Goal: Navigation & Orientation: Find specific page/section

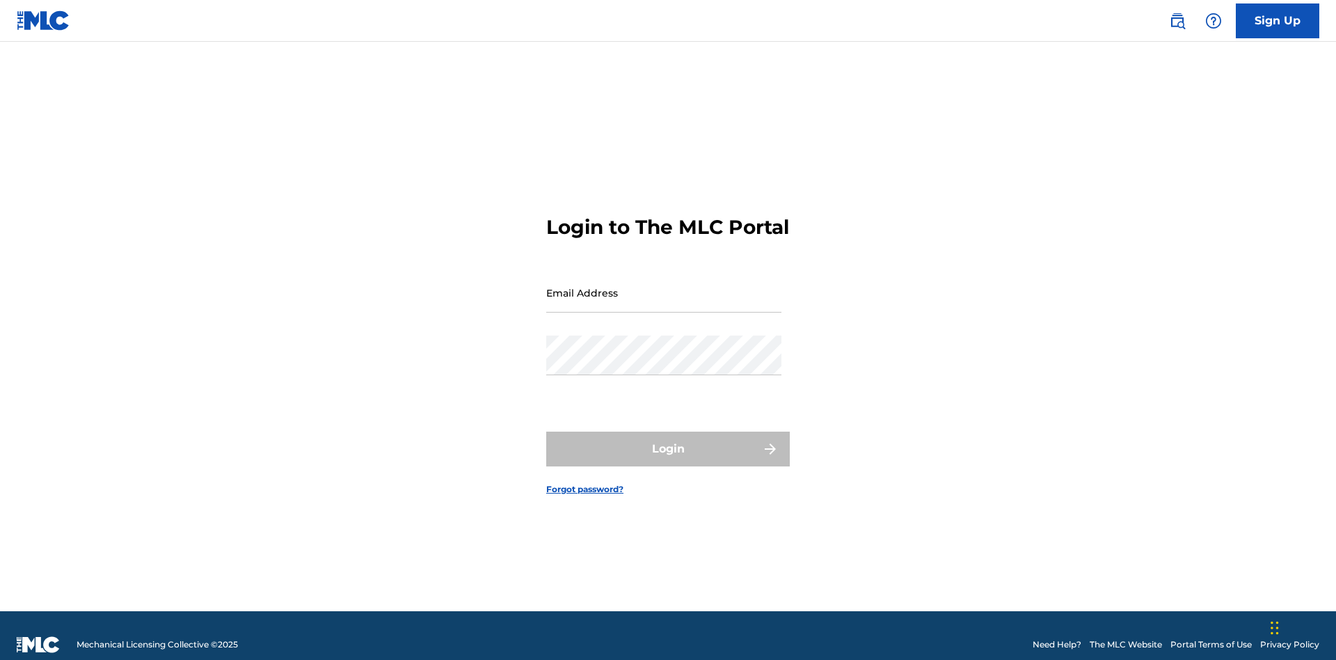
scroll to position [18, 0]
click at [664, 286] on input "Email Address" at bounding box center [663, 293] width 235 height 40
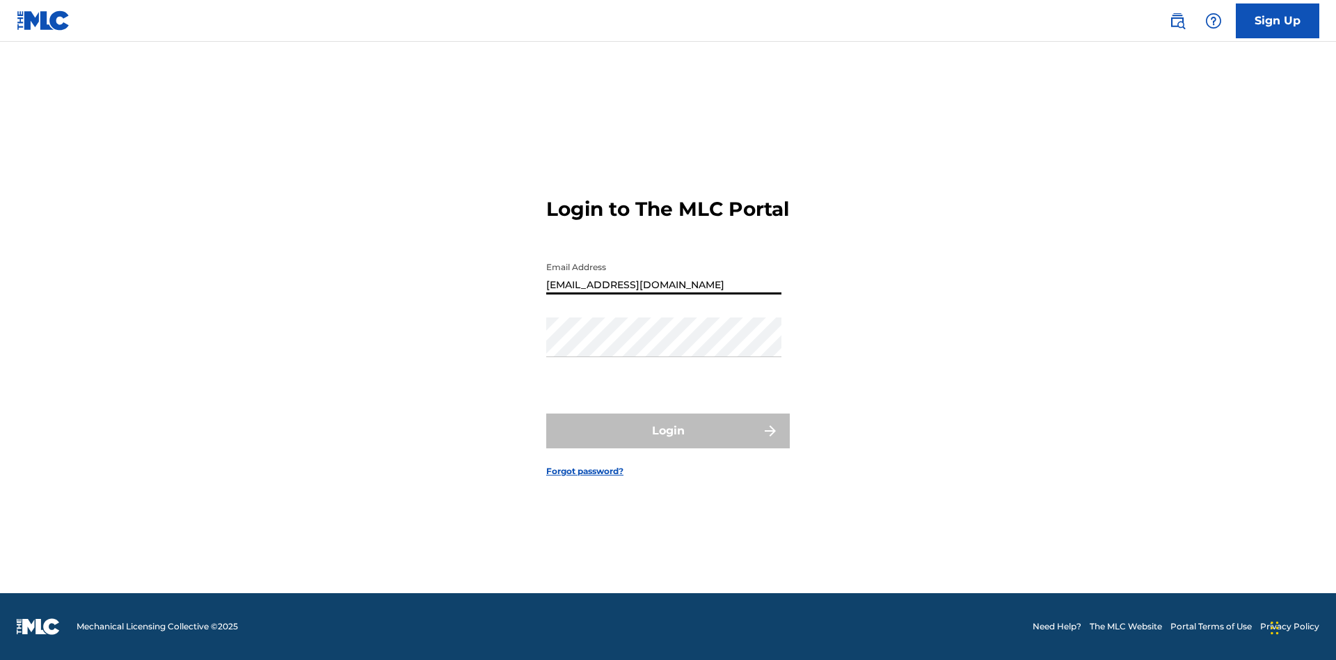
type input "[EMAIL_ADDRESS][DOMAIN_NAME]"
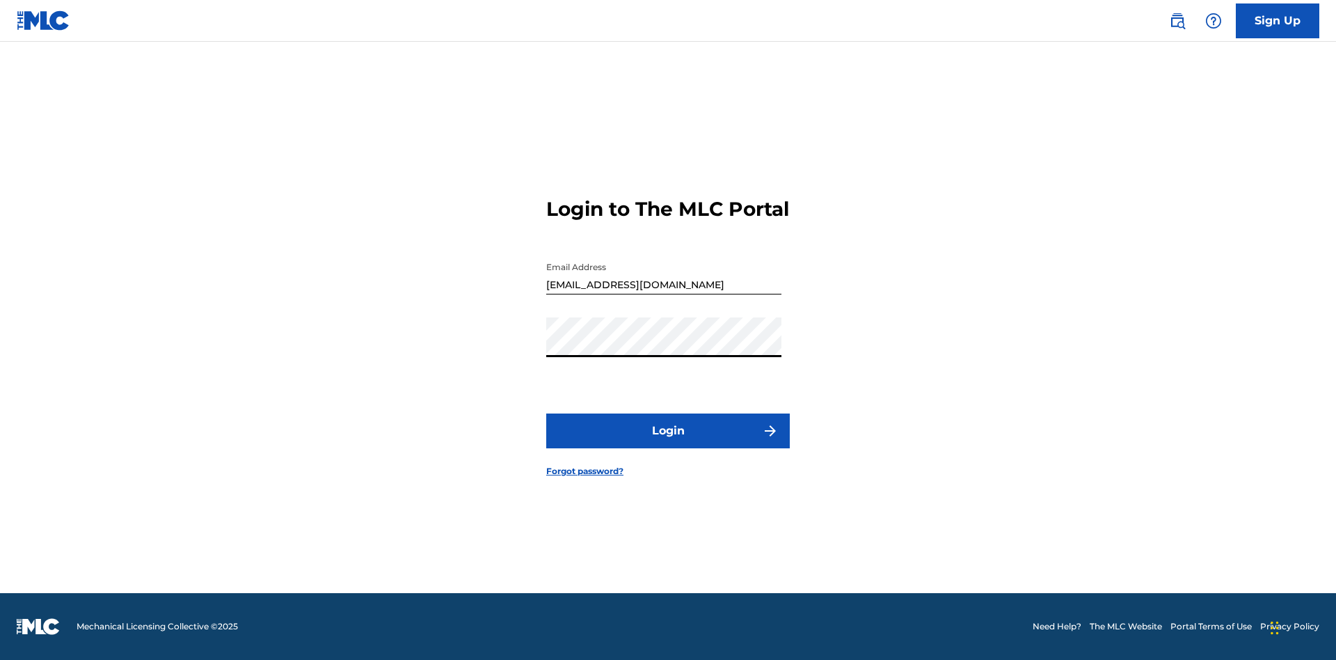
click at [668, 443] on button "Login" at bounding box center [668, 430] width 244 height 35
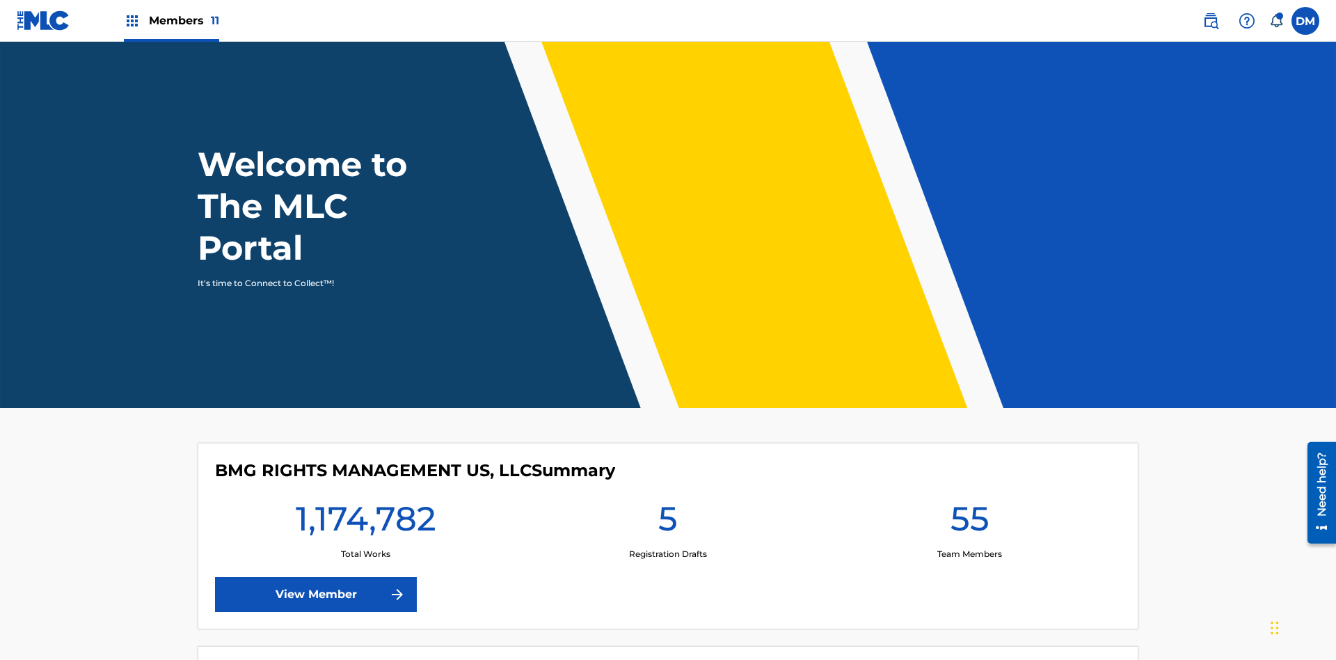
scroll to position [60, 0]
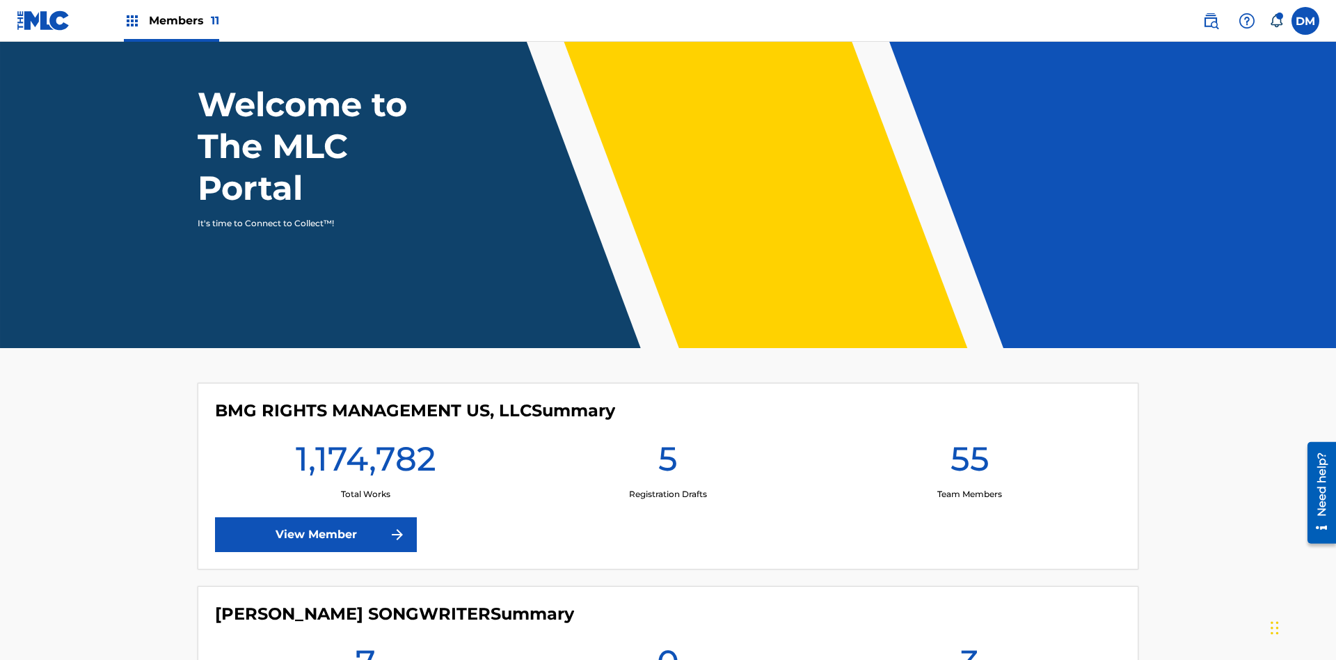
click at [171, 20] on span "Members 11" at bounding box center [184, 21] width 70 height 16
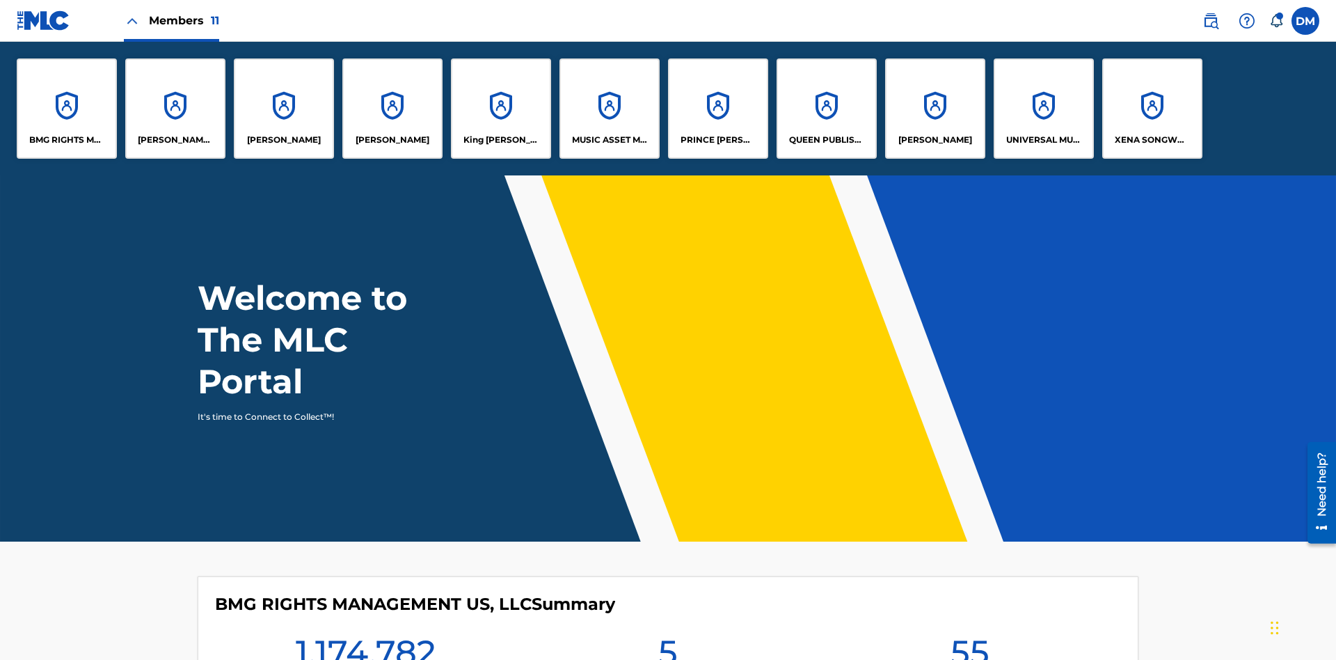
click at [500, 140] on p "King McTesterson" at bounding box center [502, 140] width 76 height 13
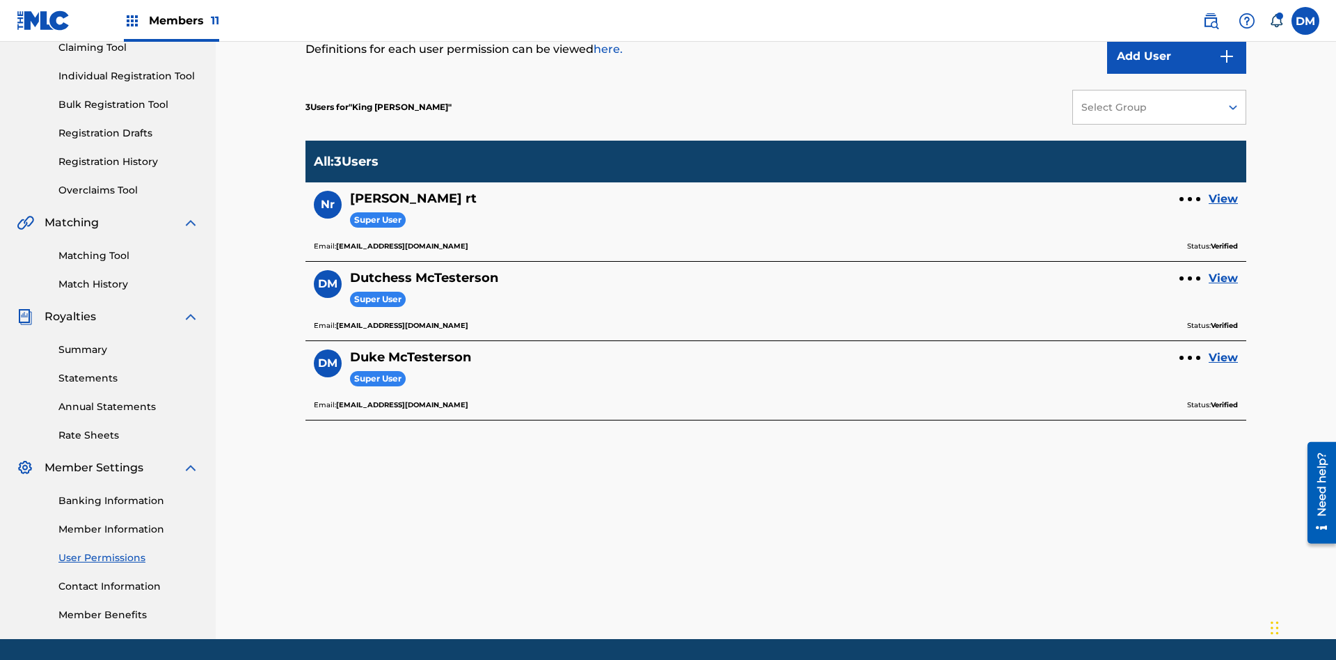
click at [1224, 270] on link "View" at bounding box center [1223, 278] width 29 height 17
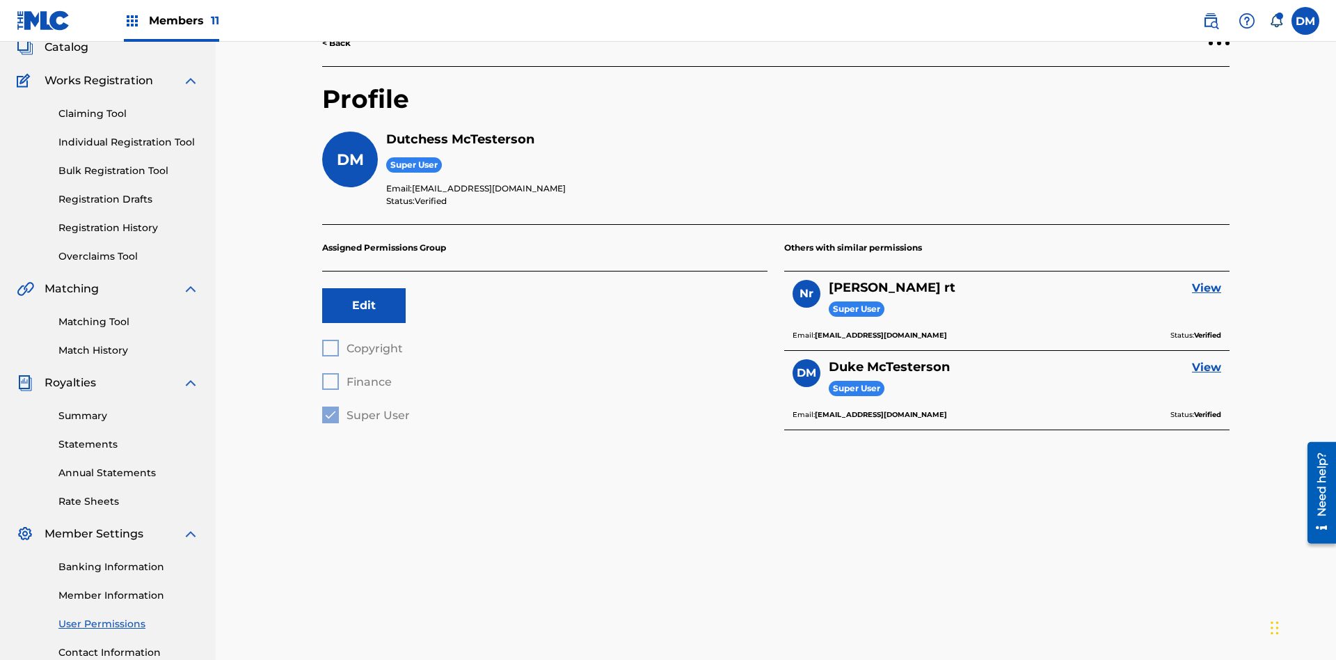
click at [364, 288] on button "Edit" at bounding box center [364, 305] width 84 height 35
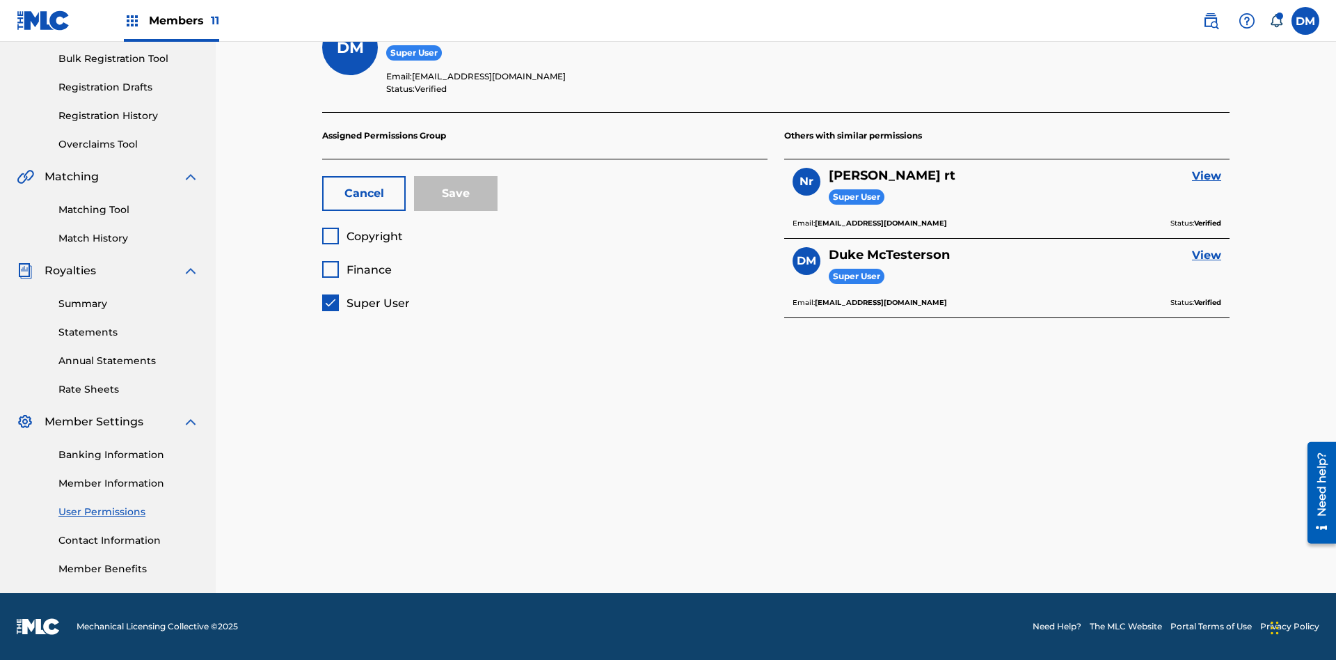
click at [364, 193] on button "Cancel" at bounding box center [364, 193] width 84 height 35
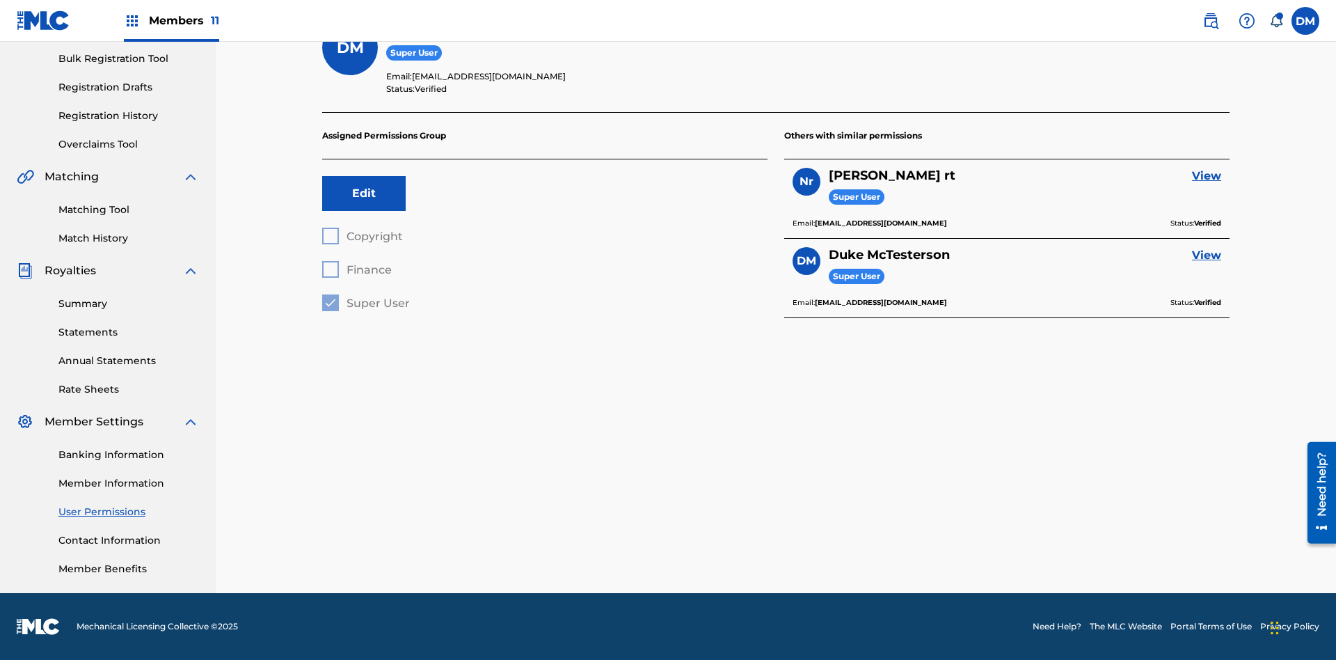
click at [1306, 20] on label at bounding box center [1306, 21] width 28 height 28
click at [1306, 21] on input "DM Duke McTesterson duke.mctesterson@gmail.com Notification Preferences Profile…" at bounding box center [1306, 21] width 0 height 0
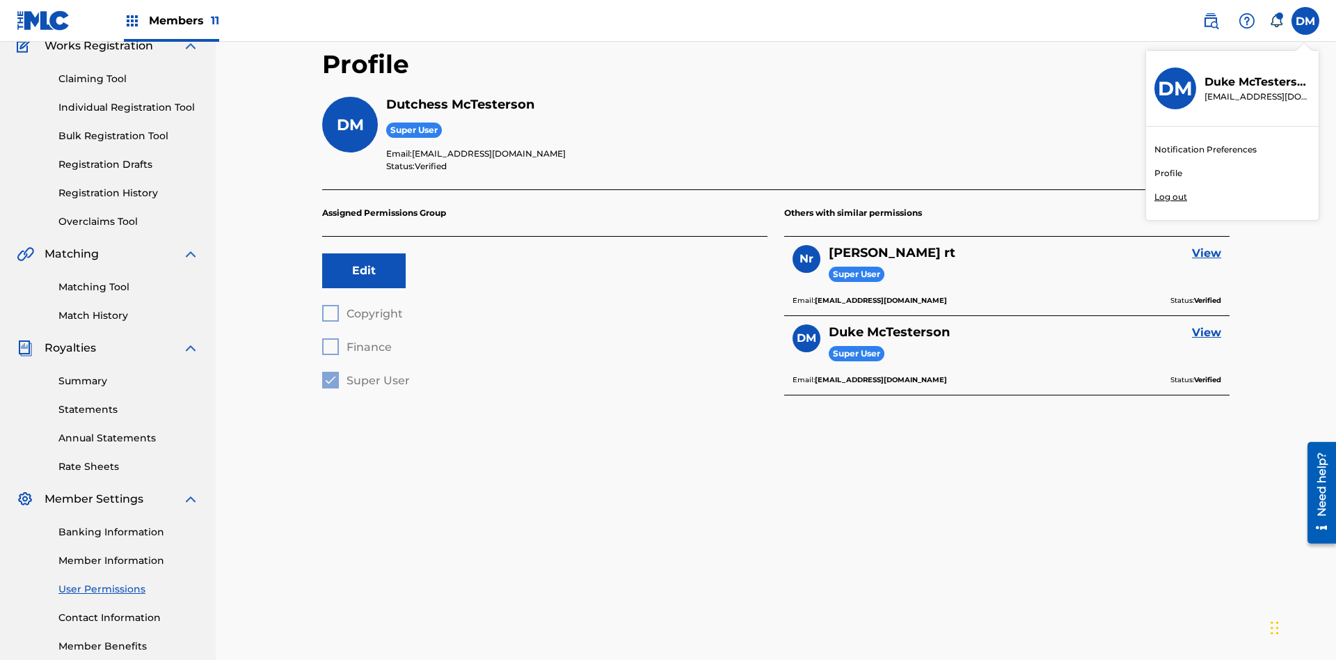
click at [1171, 197] on p "Log out" at bounding box center [1171, 197] width 33 height 13
click at [1306, 21] on input "DM Duke McTesterson duke.mctesterson@gmail.com Notification Preferences Profile…" at bounding box center [1306, 21] width 0 height 0
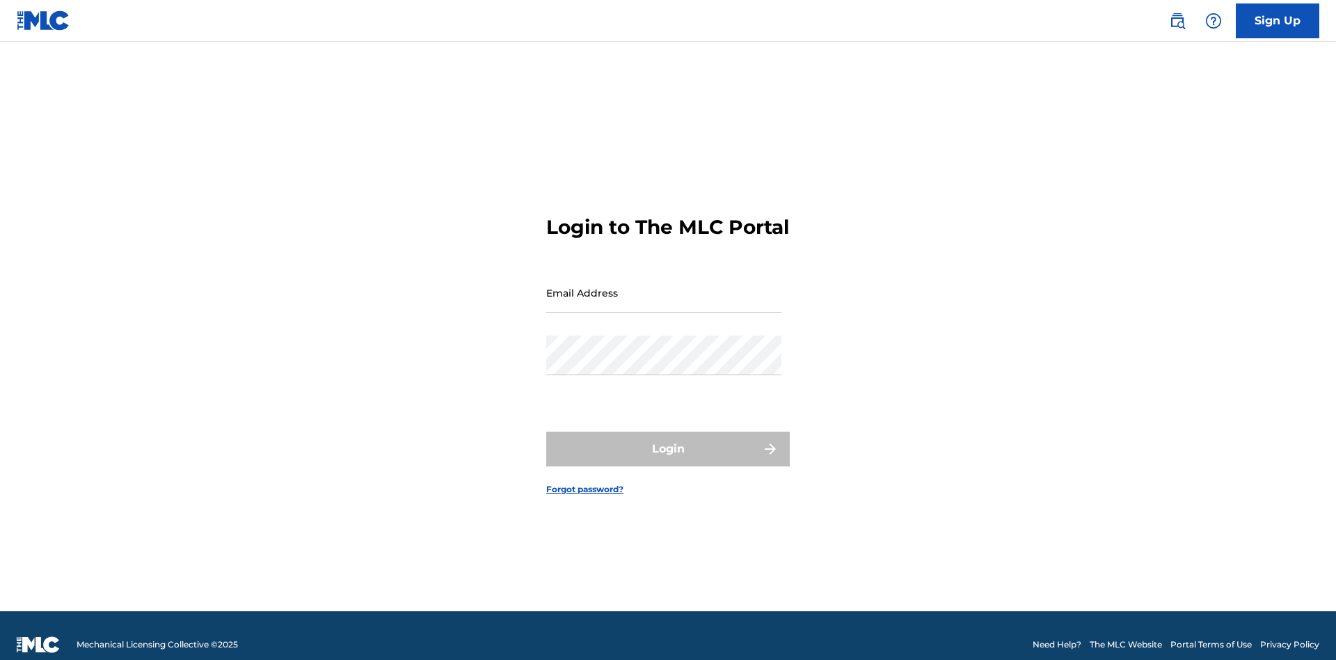
click at [664, 286] on input "Email Address" at bounding box center [663, 293] width 235 height 40
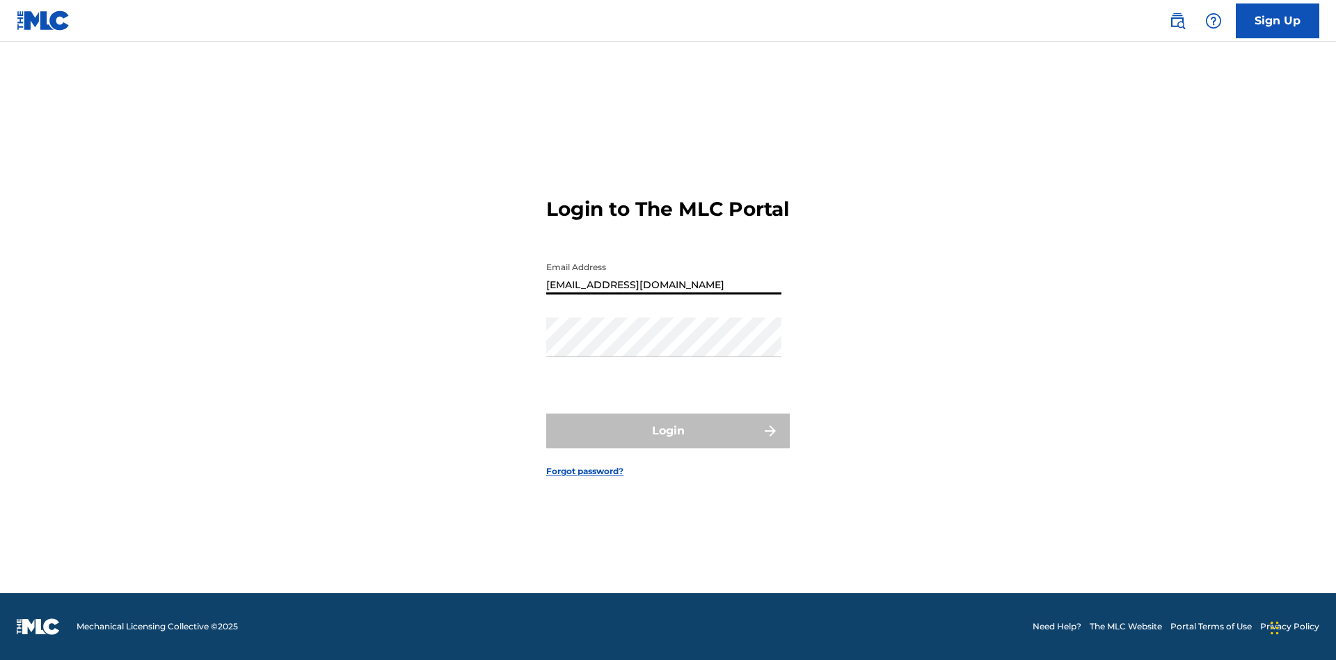
type input "Dutchess.McTesterson@gmail.com"
click at [668, 443] on button "Login" at bounding box center [668, 430] width 244 height 35
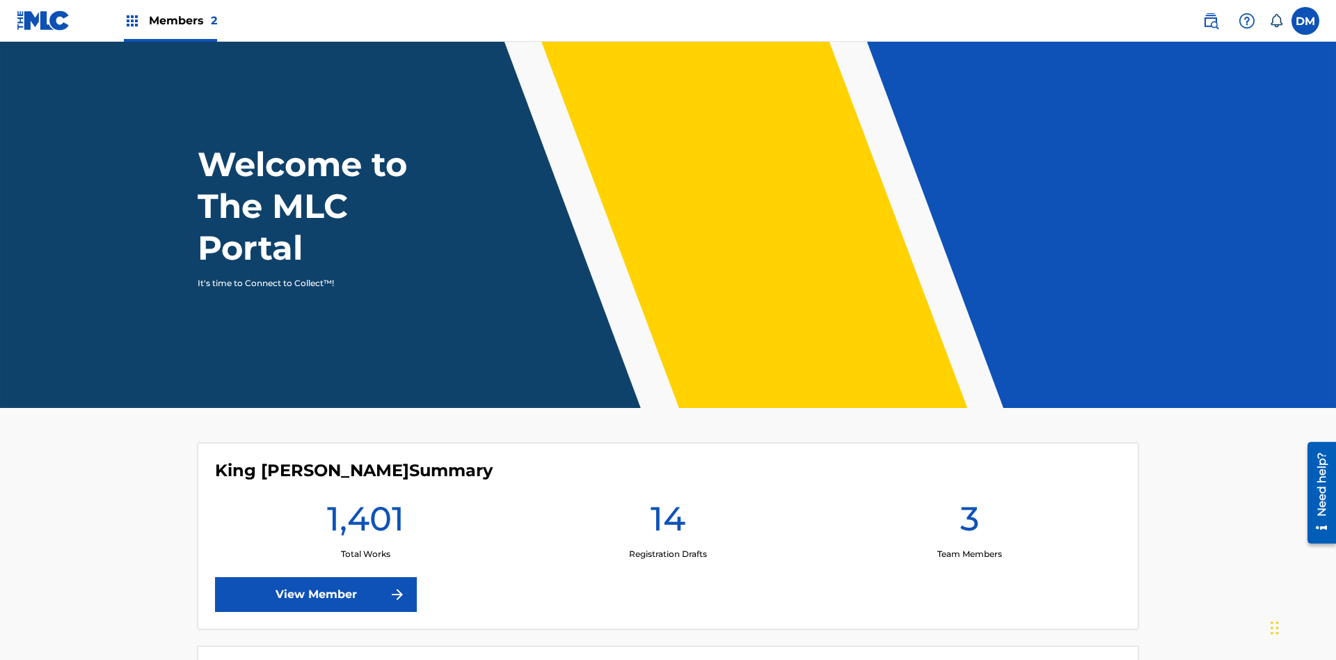
scroll to position [60, 0]
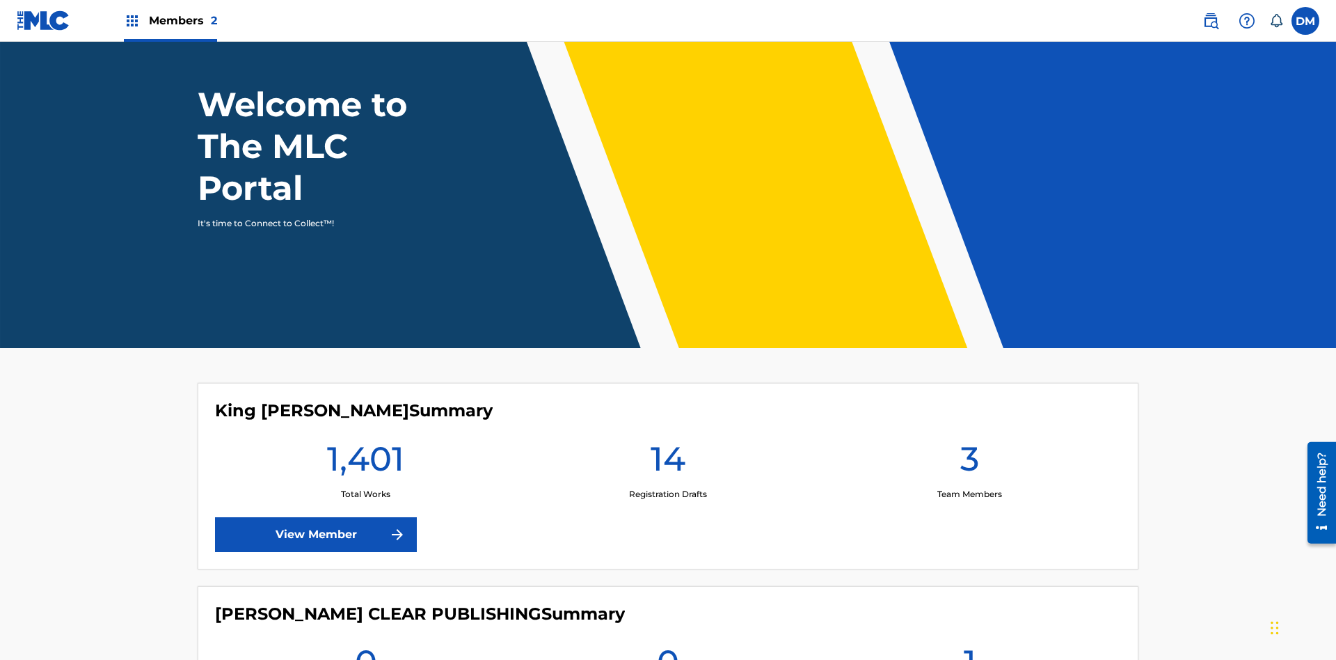
click at [170, 20] on span "Members 2" at bounding box center [183, 21] width 68 height 16
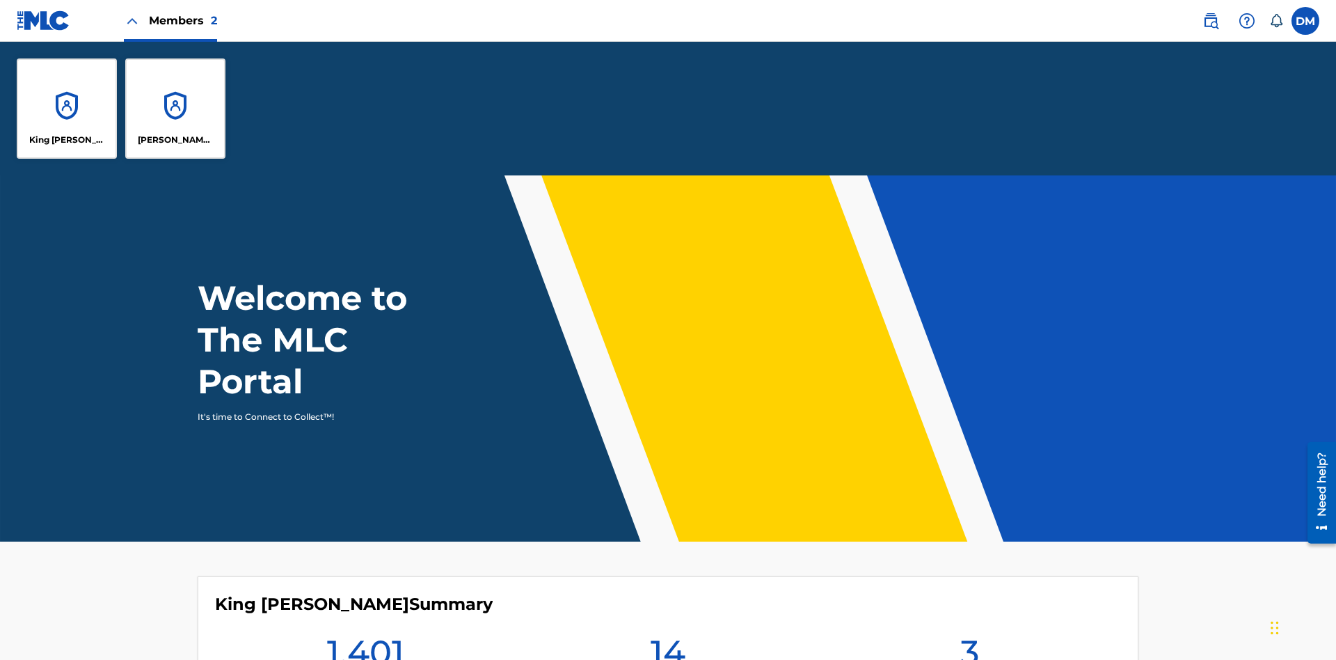
click at [67, 140] on p "King McTesterson" at bounding box center [67, 140] width 76 height 13
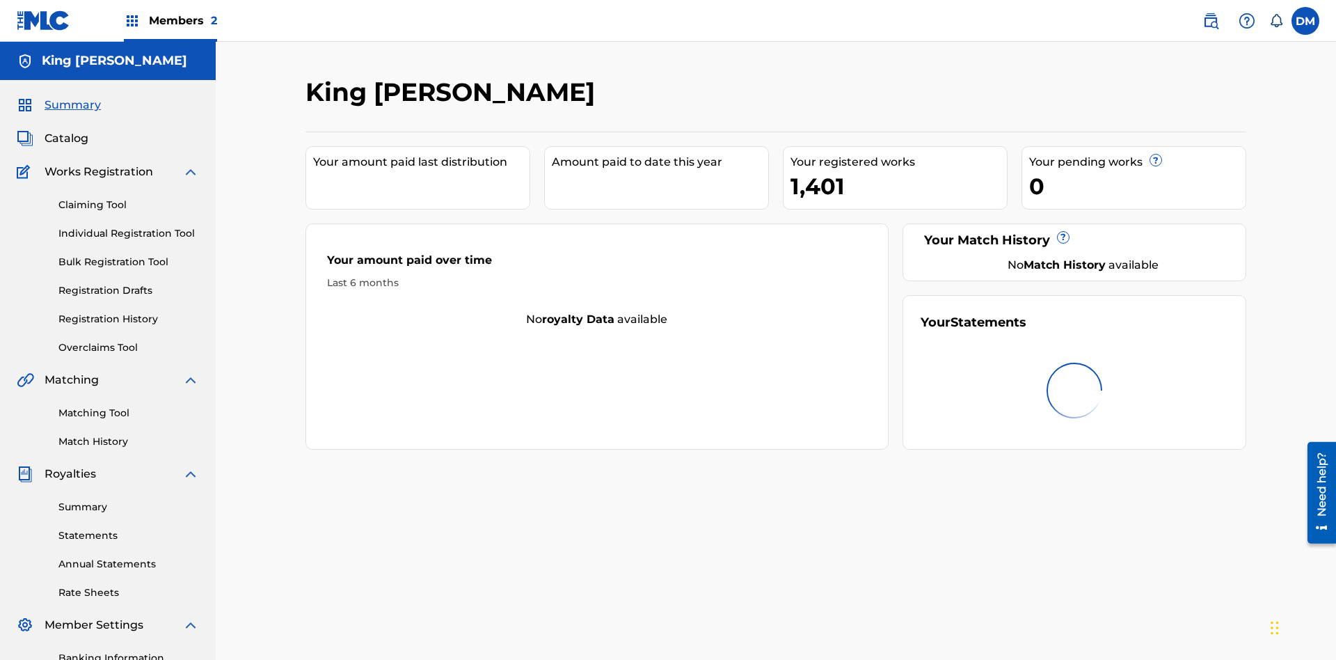
click at [72, 97] on span "Summary" at bounding box center [73, 105] width 56 height 17
click at [129, 406] on link "Matching Tool" at bounding box center [128, 413] width 141 height 15
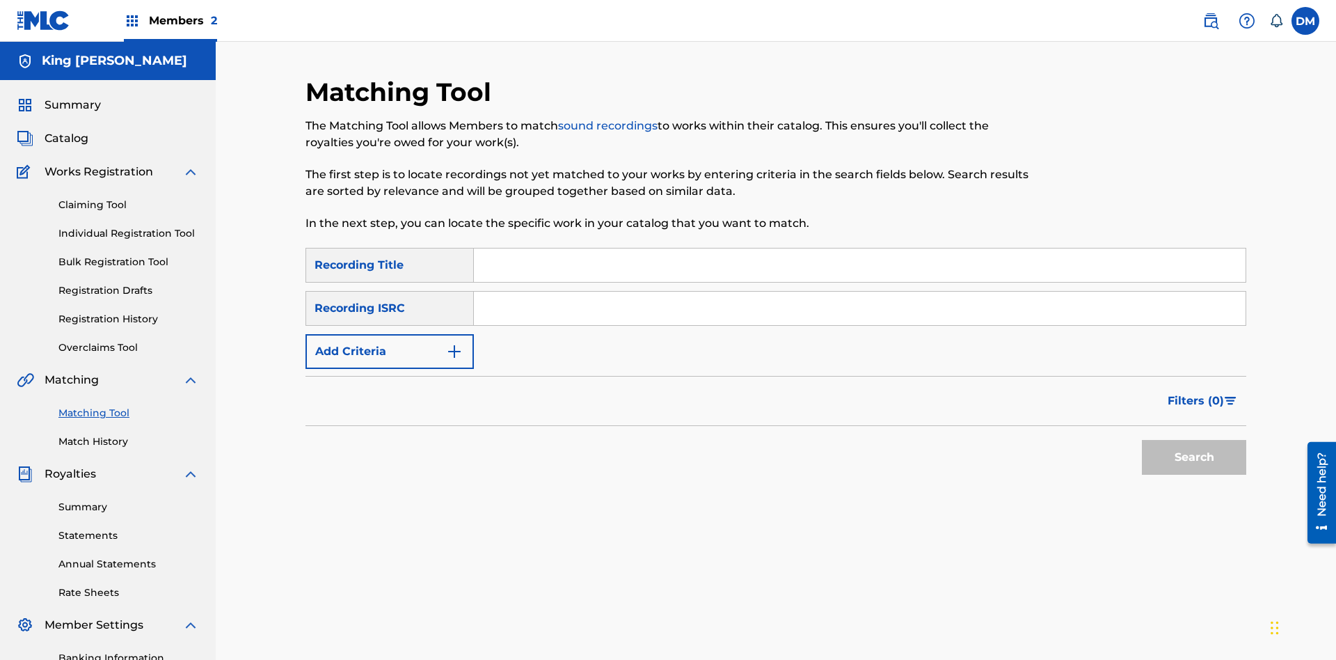
click at [129, 434] on link "Match History" at bounding box center [128, 441] width 141 height 15
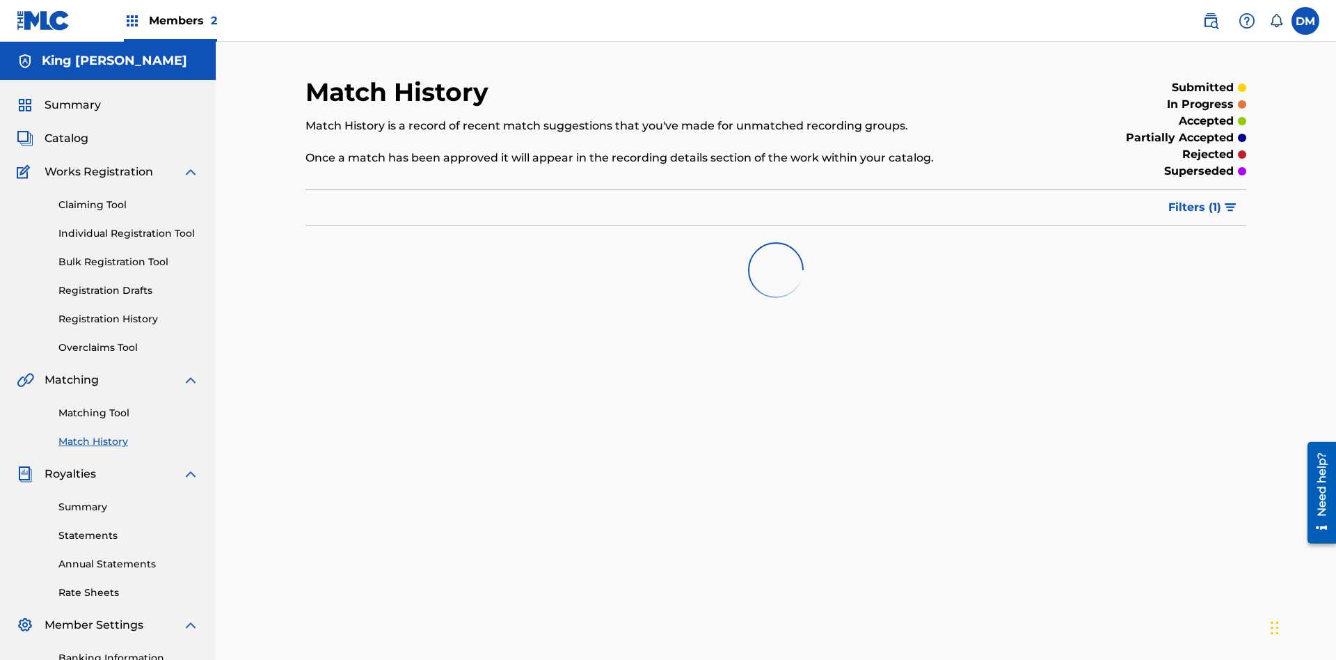
scroll to position [203, 0]
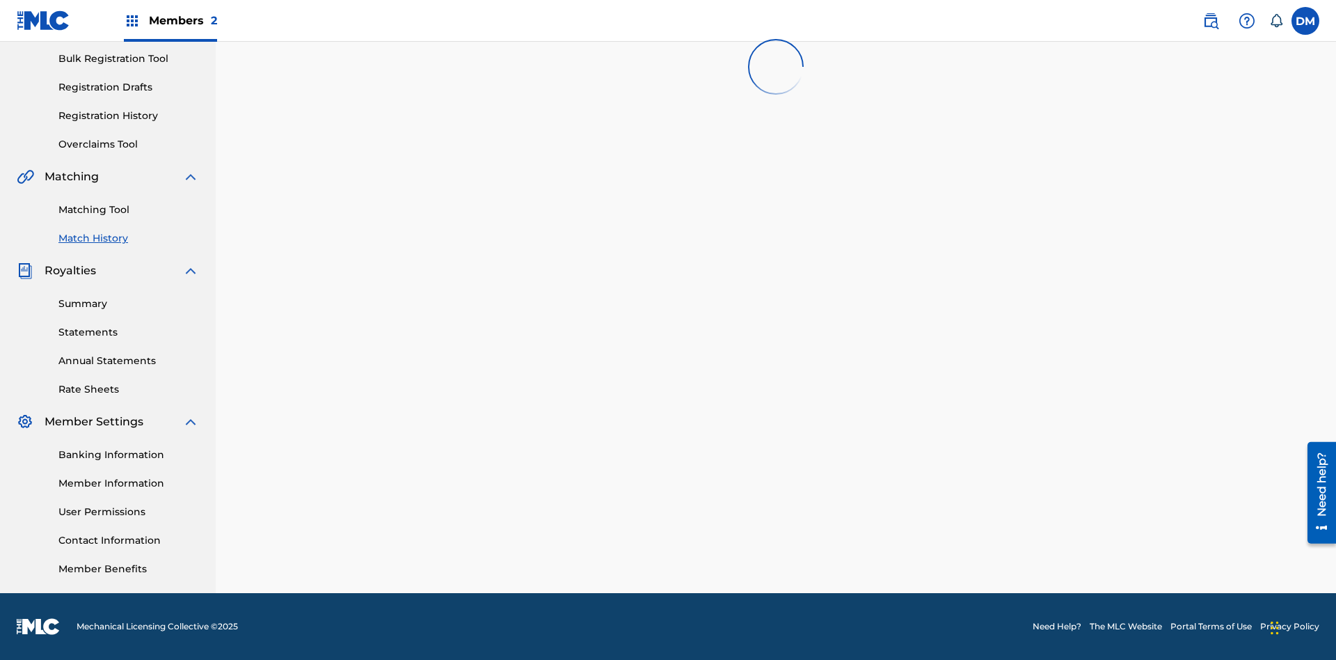
click at [129, 569] on link "Member Benefits" at bounding box center [128, 569] width 141 height 15
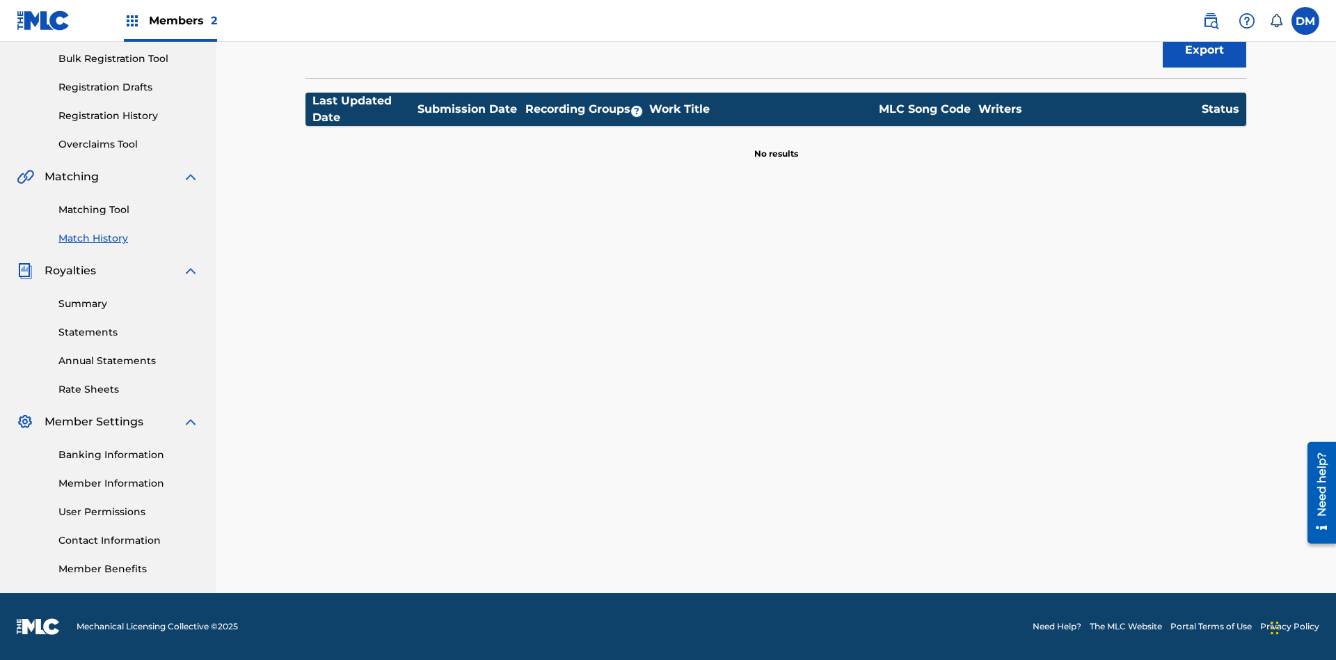
click at [129, 512] on link "User Permissions" at bounding box center [128, 512] width 141 height 15
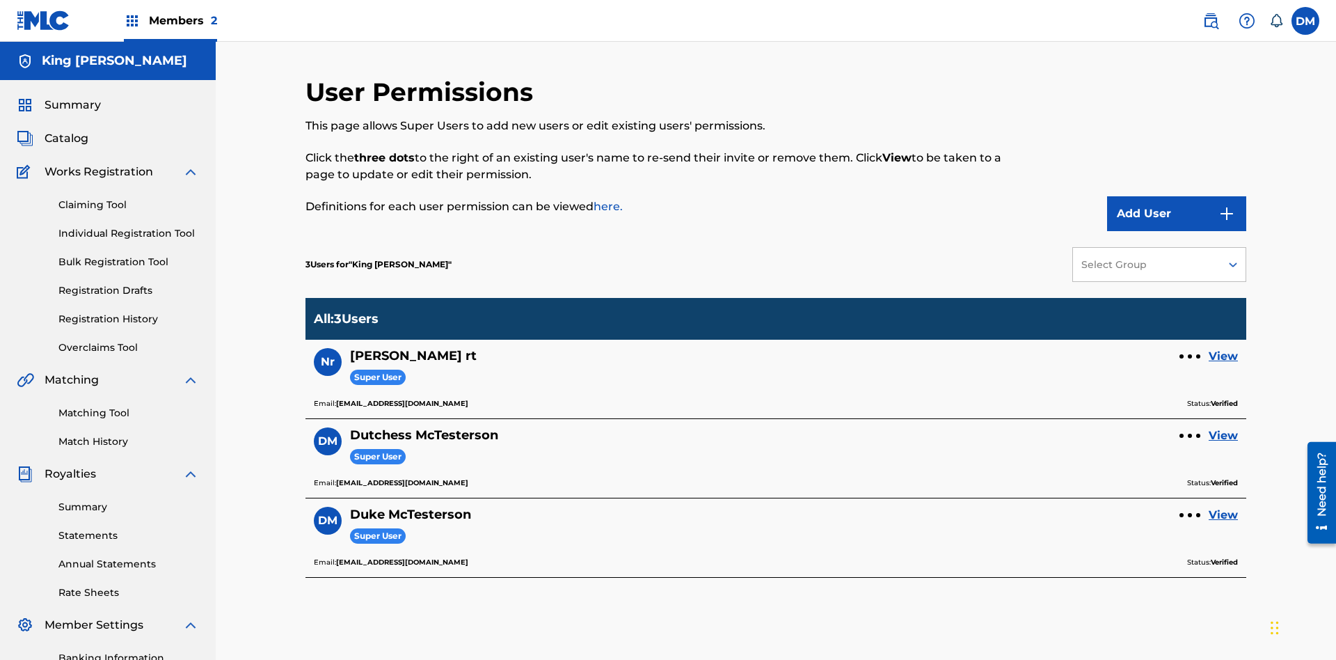
click at [129, 340] on link "Overclaims Tool" at bounding box center [128, 347] width 141 height 15
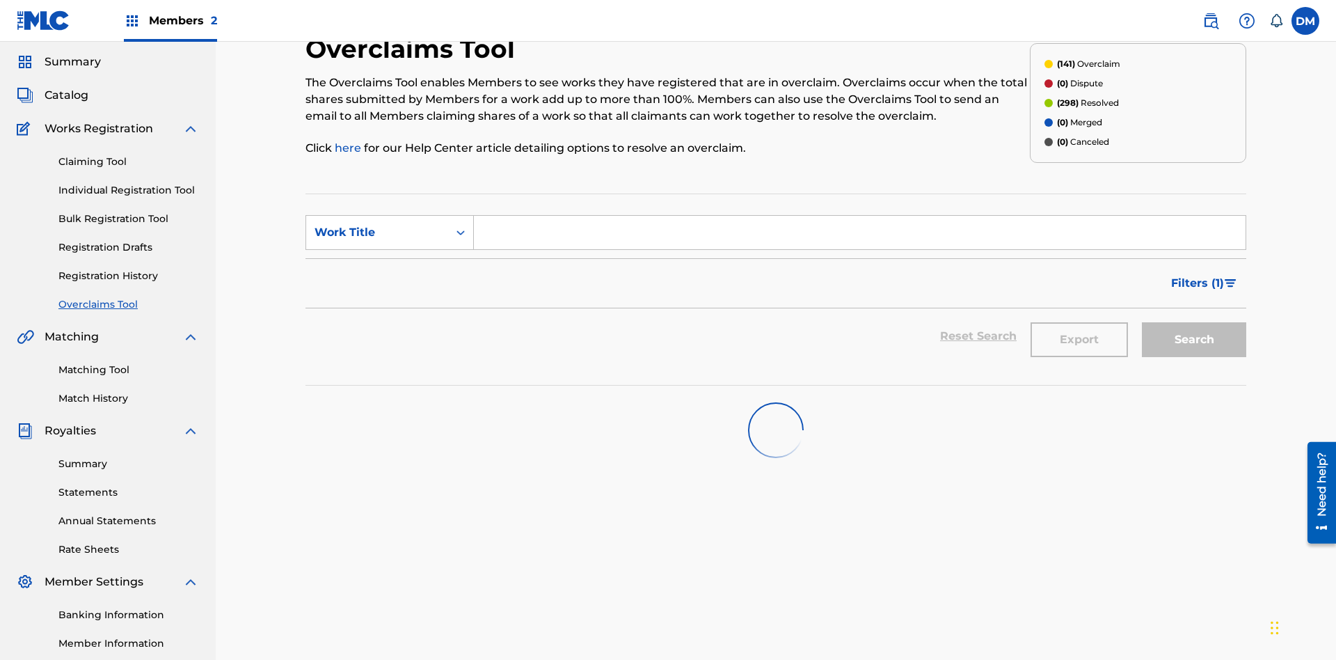
click at [66, 92] on span "Catalog" at bounding box center [67, 95] width 44 height 17
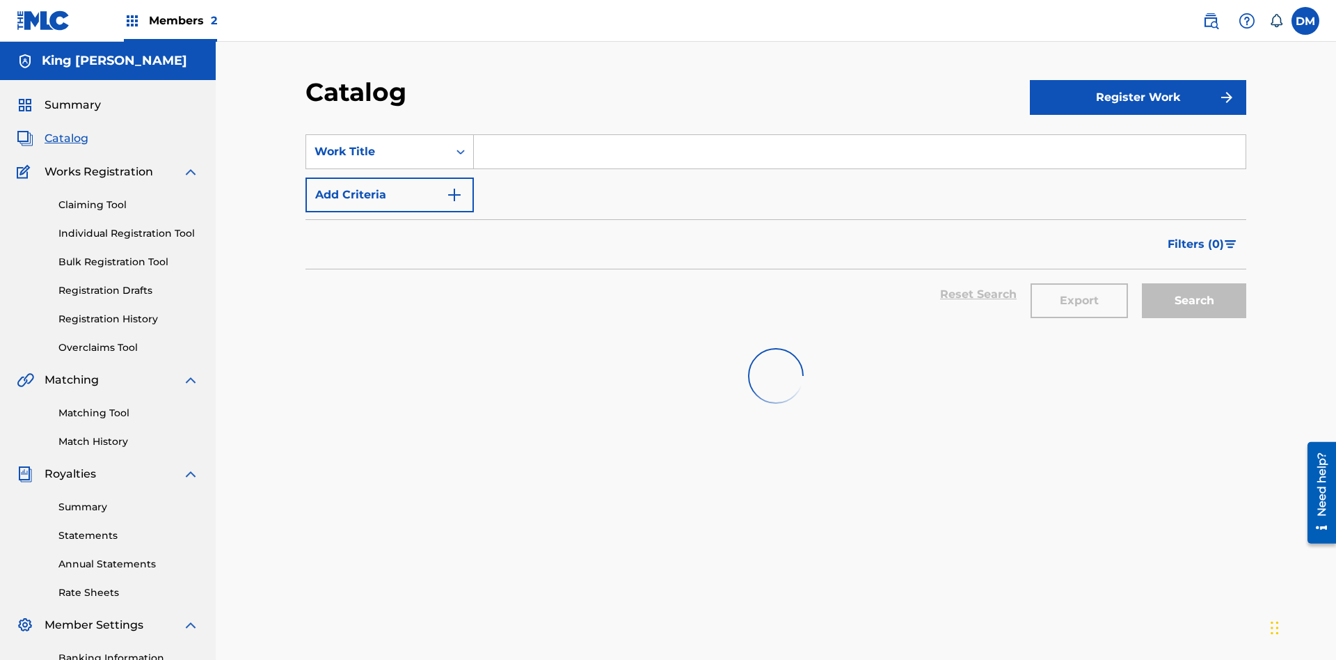
click at [129, 198] on link "Claiming Tool" at bounding box center [128, 205] width 141 height 15
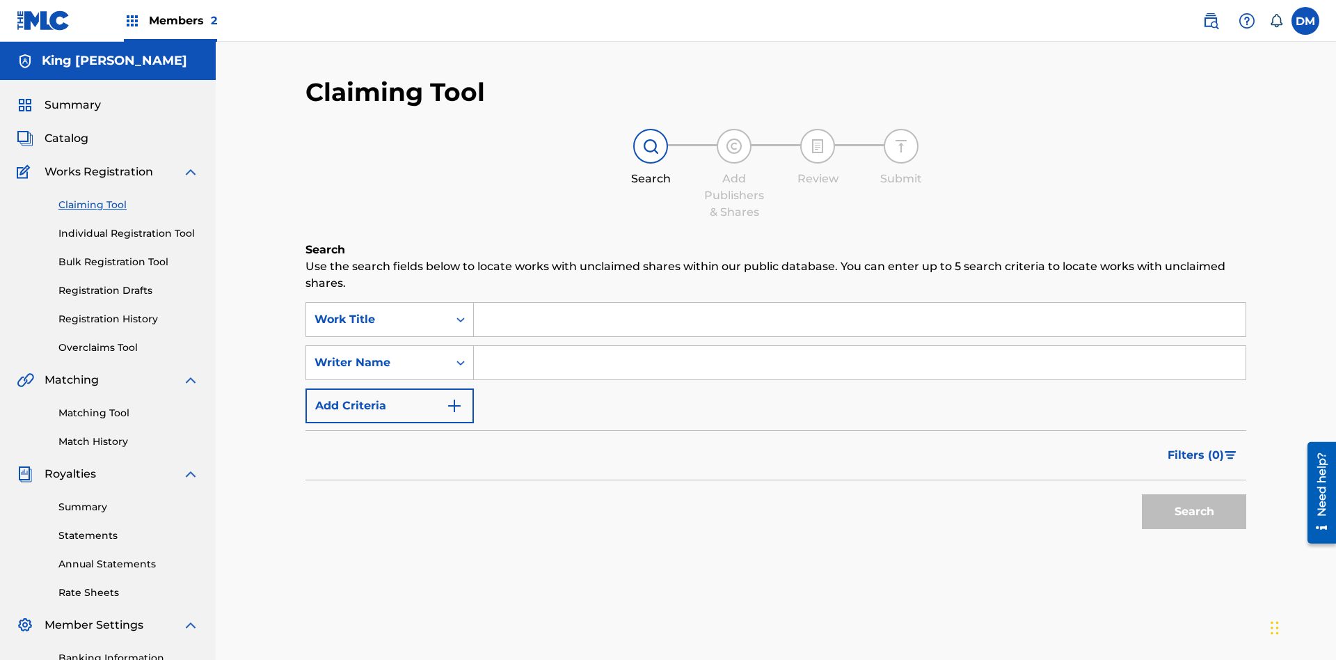
click at [129, 226] on link "Individual Registration Tool" at bounding box center [128, 233] width 141 height 15
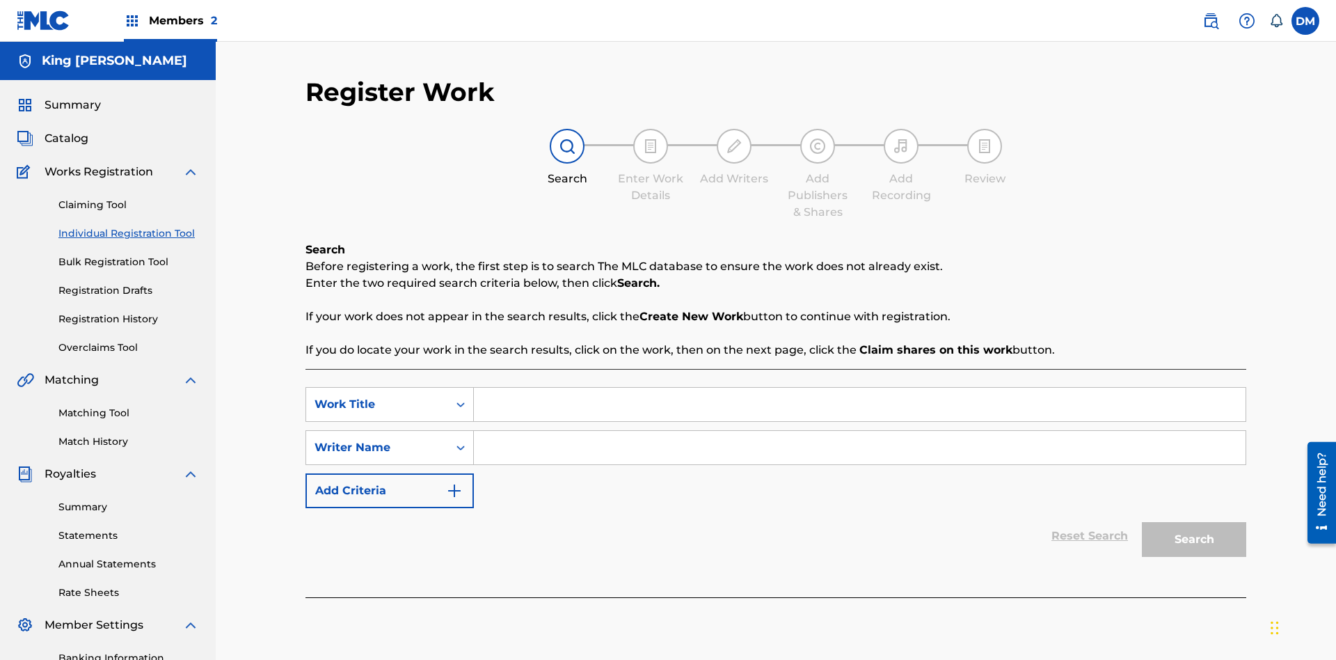
click at [129, 255] on link "Bulk Registration Tool" at bounding box center [128, 262] width 141 height 15
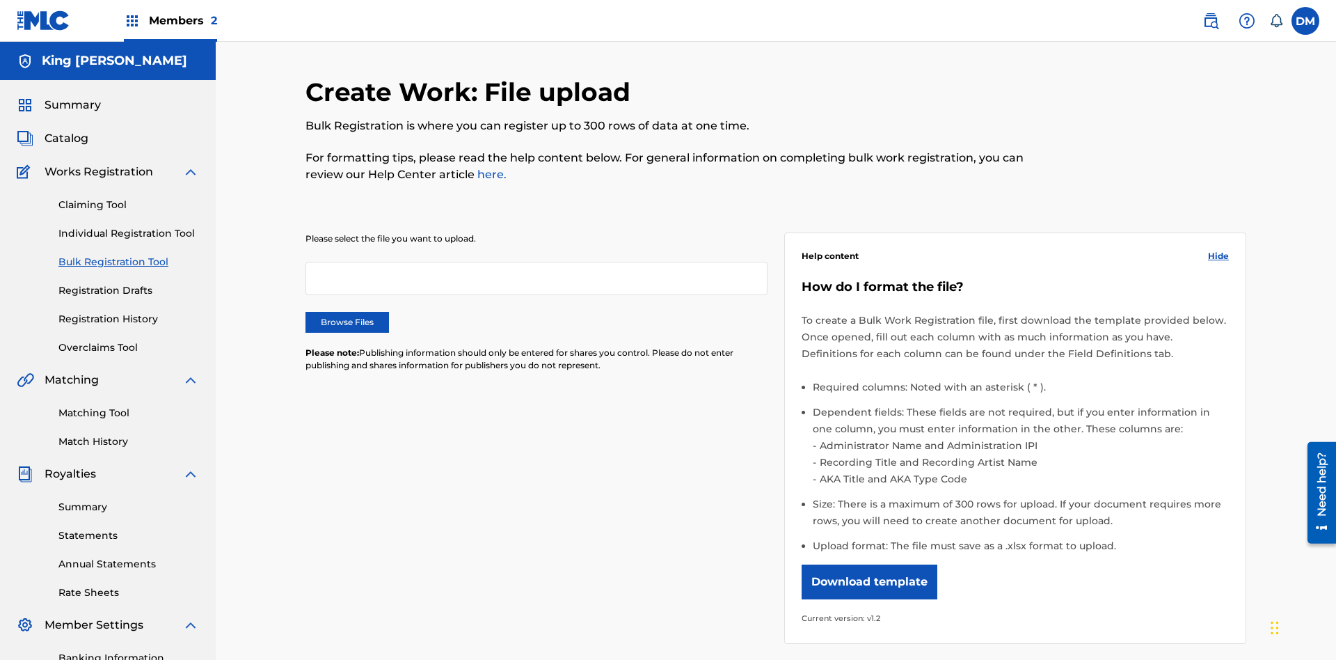
scroll to position [0, 306]
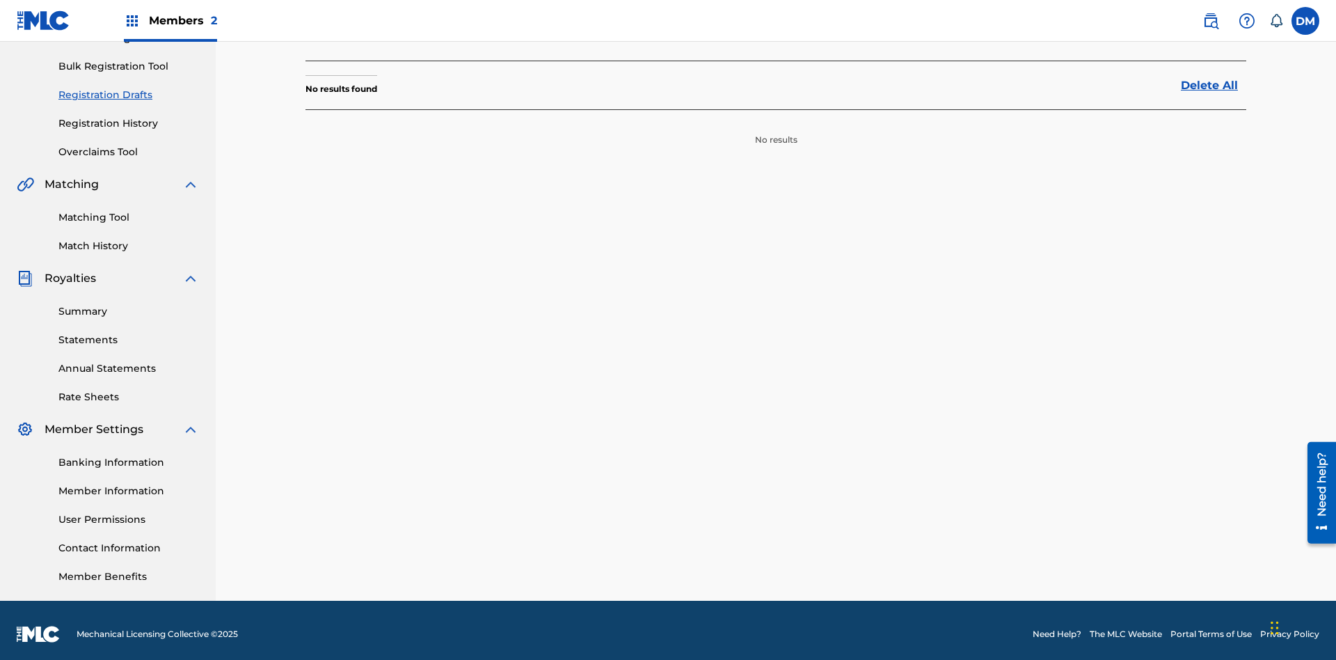
click at [129, 116] on link "Registration History" at bounding box center [128, 123] width 141 height 15
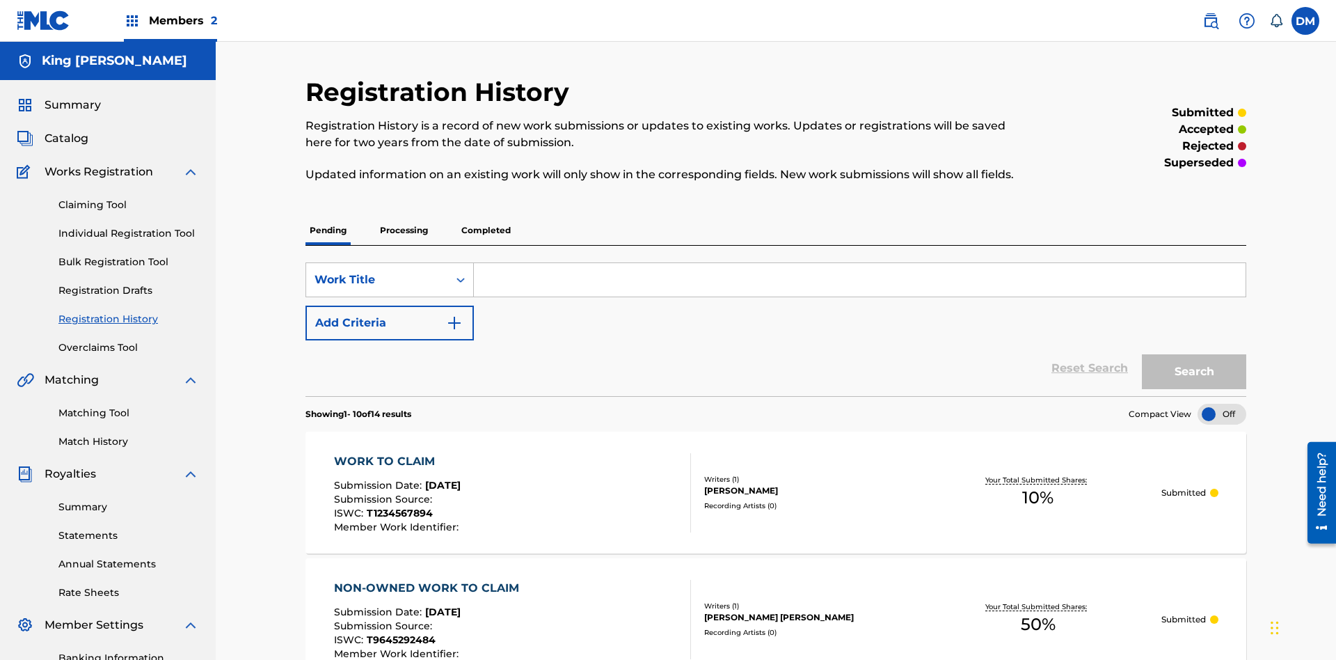
click at [129, 500] on link "Summary" at bounding box center [128, 507] width 141 height 15
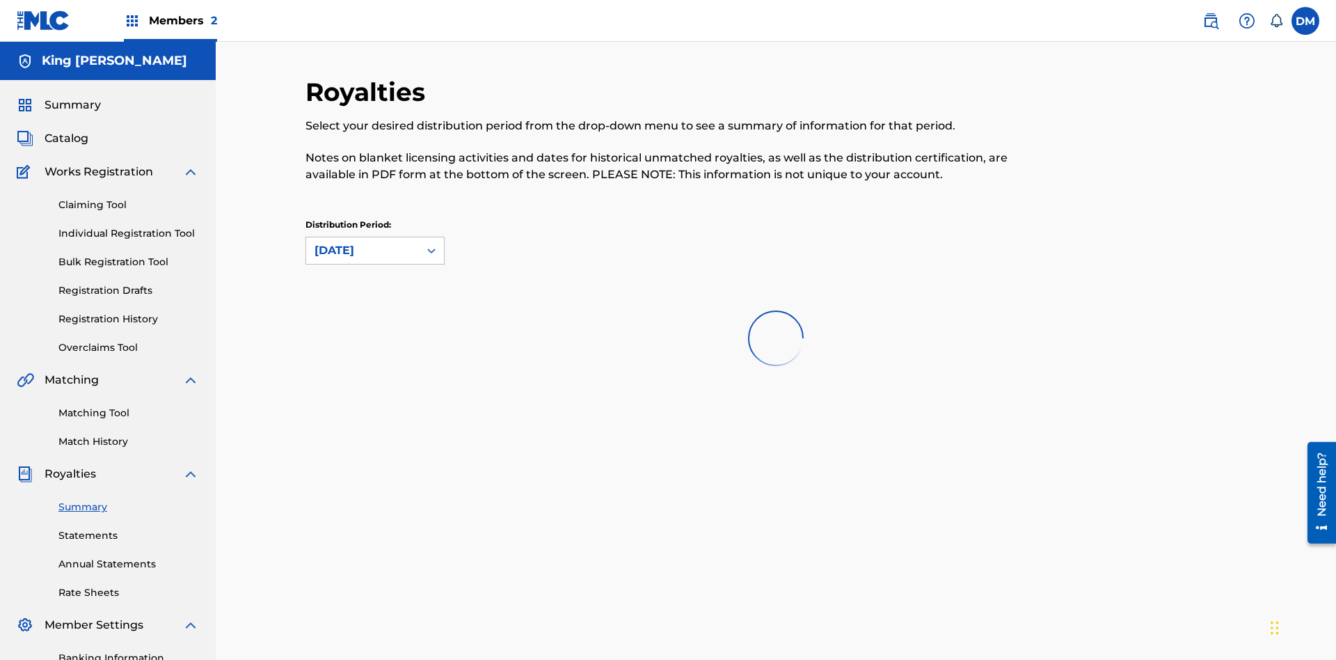
click at [129, 528] on link "Statements" at bounding box center [128, 535] width 141 height 15
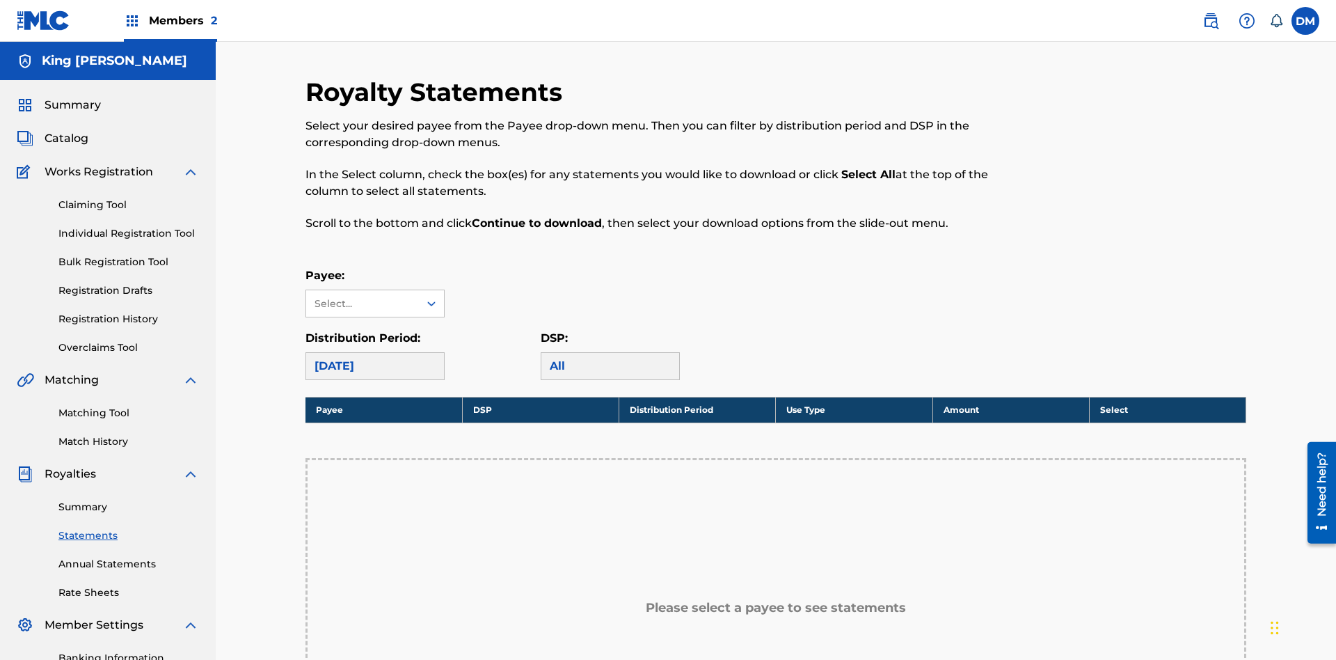
click at [129, 557] on link "Annual Statements" at bounding box center [128, 564] width 141 height 15
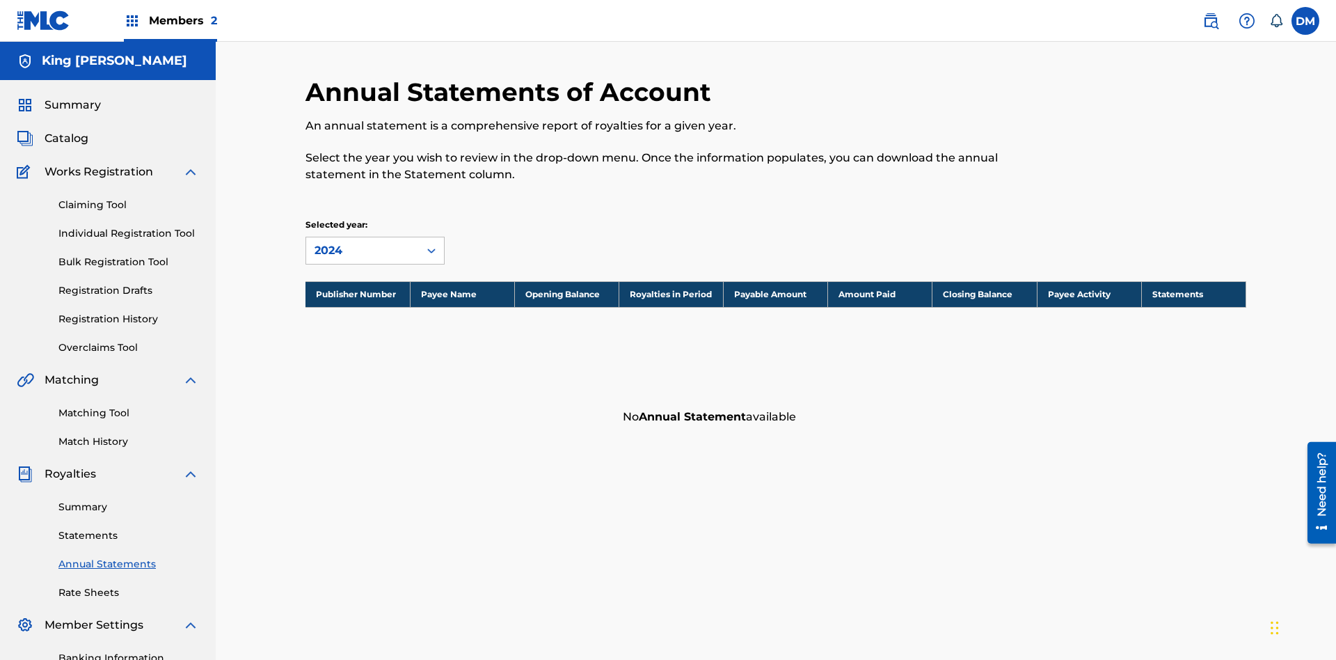
click at [129, 585] on link "Rate Sheets" at bounding box center [128, 592] width 141 height 15
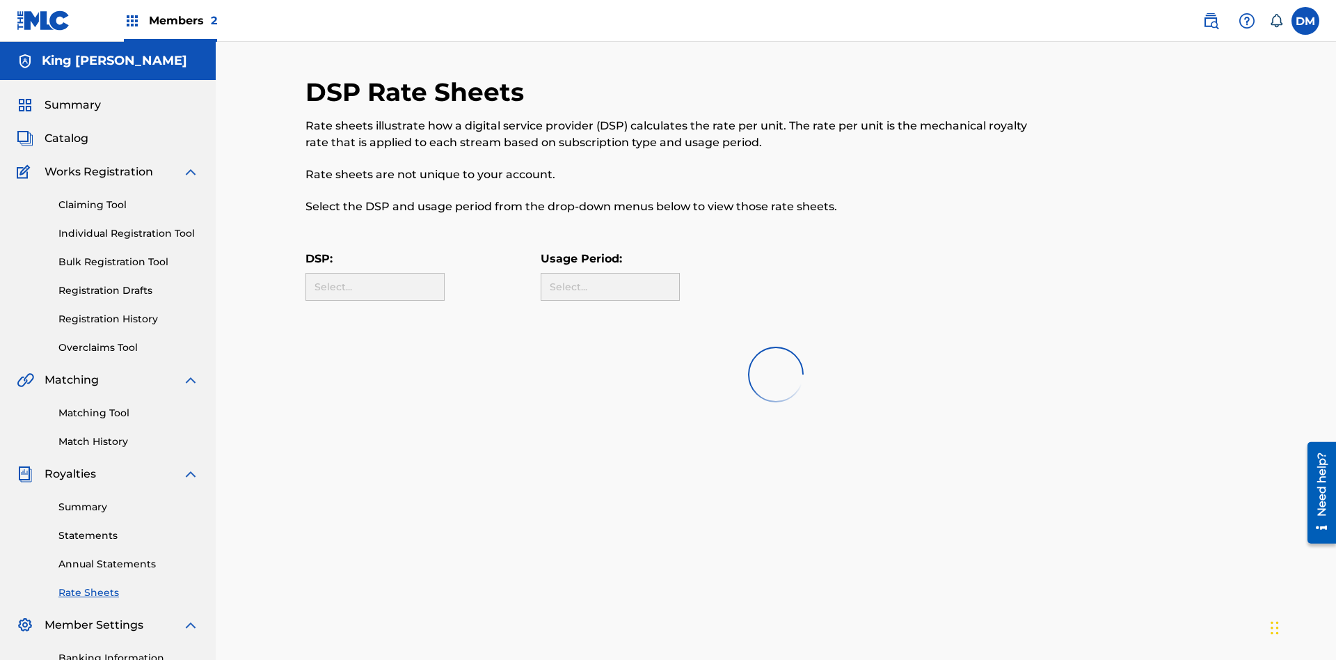
click at [129, 651] on link "Banking Information" at bounding box center [128, 658] width 141 height 15
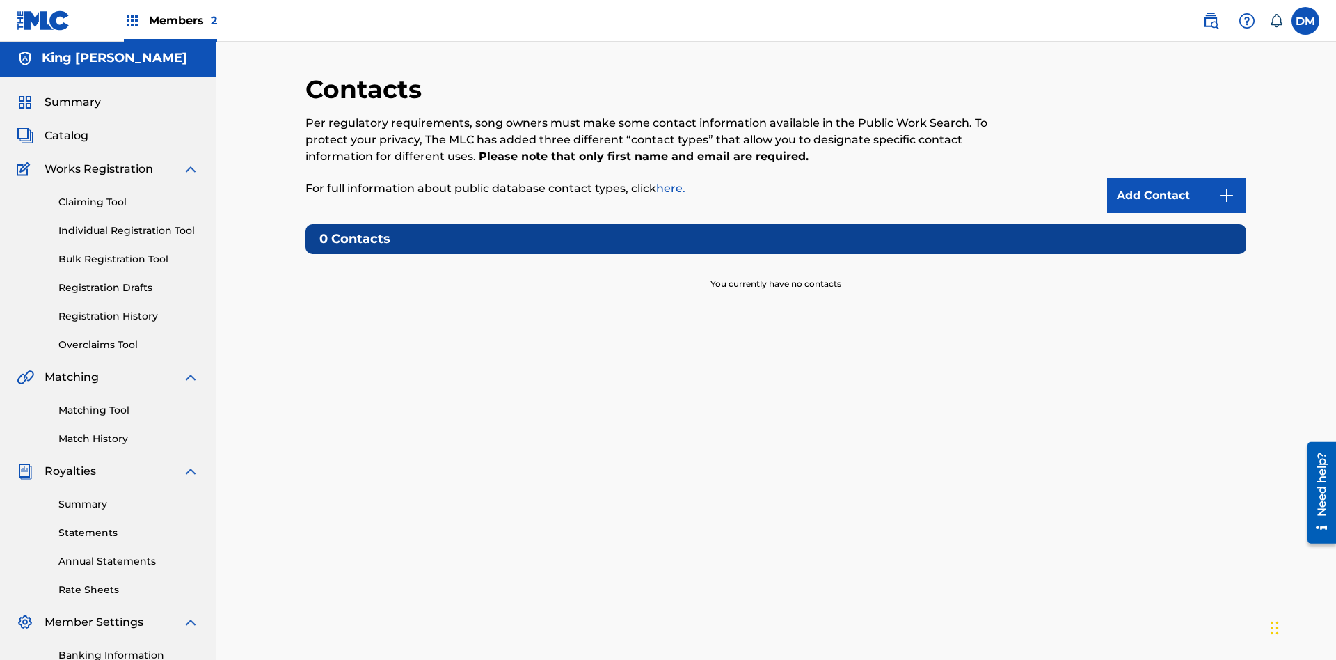
click at [1306, 20] on label at bounding box center [1306, 21] width 28 height 28
click at [1306, 21] on input "DM Dutchess McTesterson dutchess.mctesterson@gmail.com Notification Preferences…" at bounding box center [1306, 21] width 0 height 0
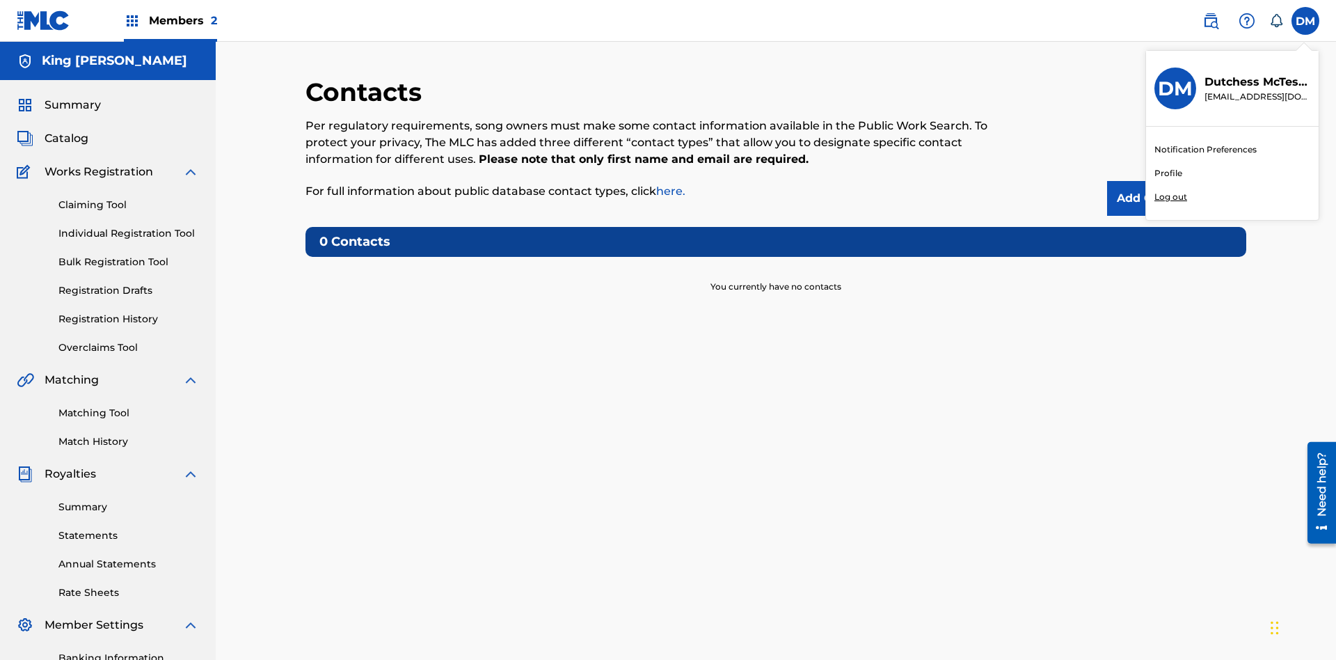
click at [1171, 197] on p "Log out" at bounding box center [1171, 197] width 33 height 13
click at [1306, 21] on input "DM Dutchess McTesterson dutchess.mctesterson@gmail.com Notification Preferences…" at bounding box center [1306, 21] width 0 height 0
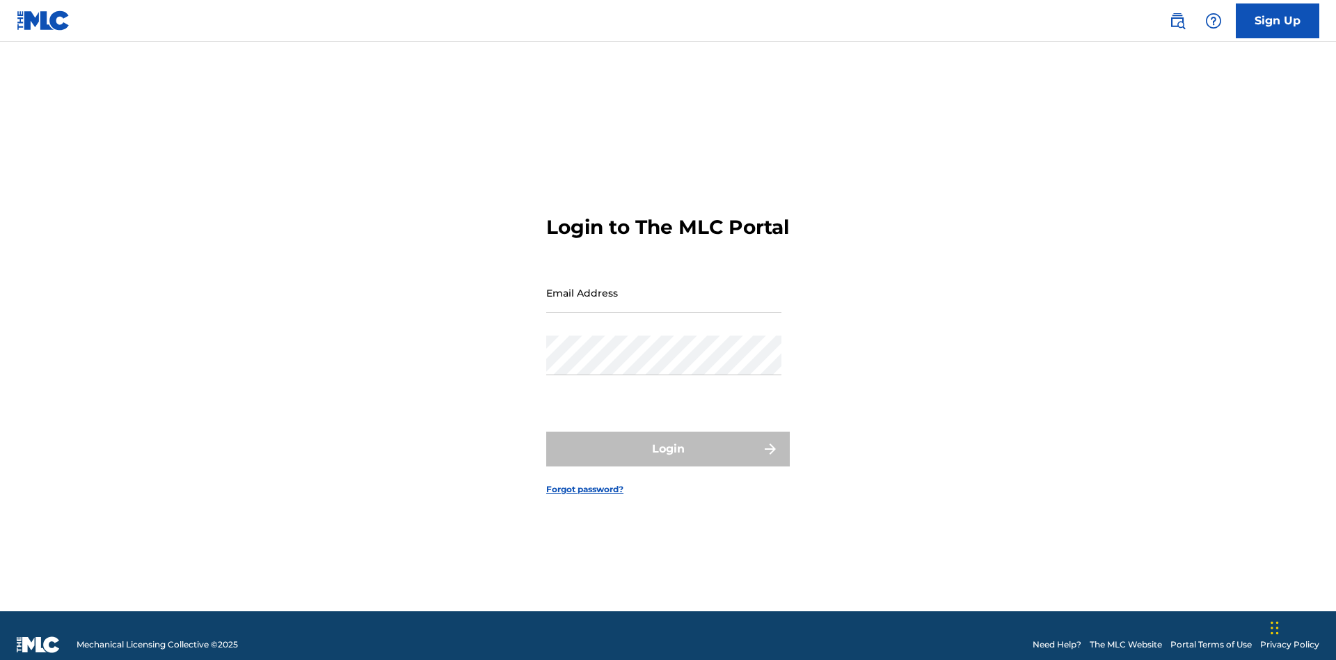
click at [664, 286] on input "Email Address" at bounding box center [663, 293] width 235 height 40
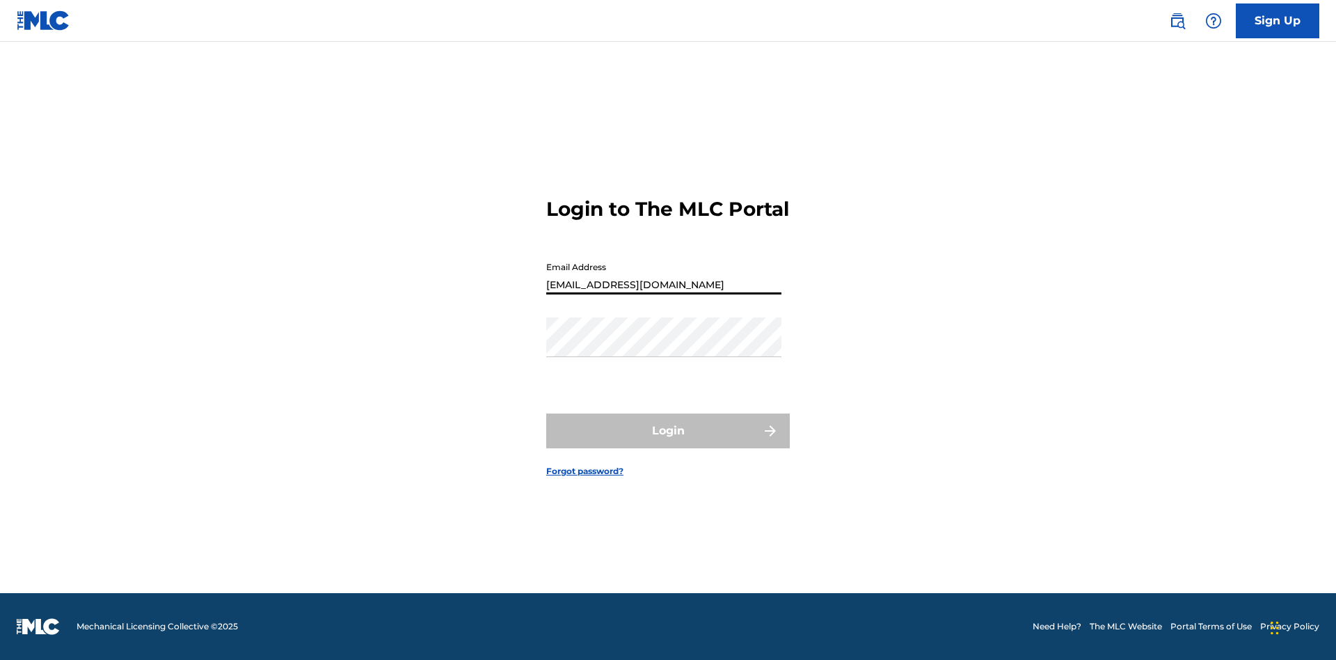
type input "[EMAIL_ADDRESS][DOMAIN_NAME]"
click at [668, 443] on button "Login" at bounding box center [668, 430] width 244 height 35
